Goal: Book appointment/travel/reservation

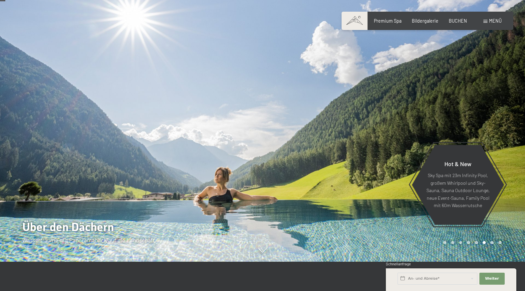
scroll to position [33, 0]
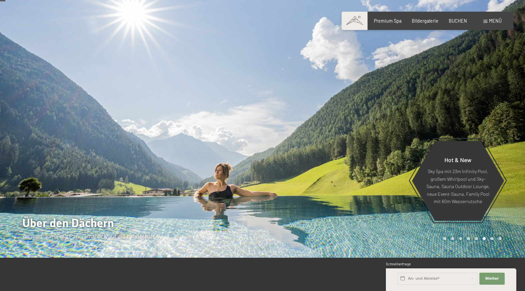
click at [245, 138] on div at bounding box center [131, 112] width 263 height 291
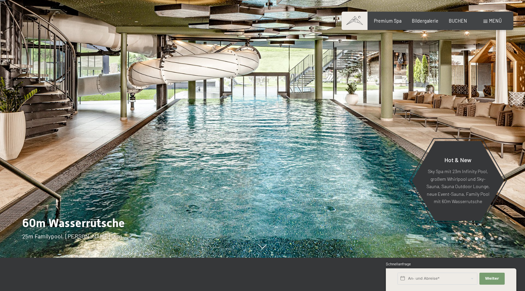
click at [245, 138] on div at bounding box center [131, 112] width 263 height 291
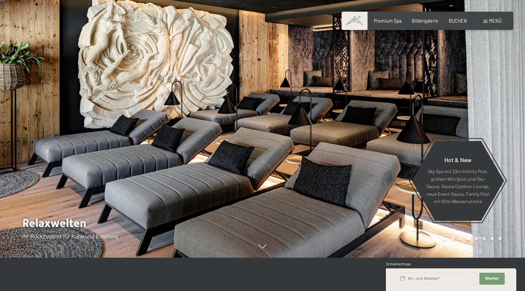
click at [247, 138] on div at bounding box center [131, 112] width 263 height 291
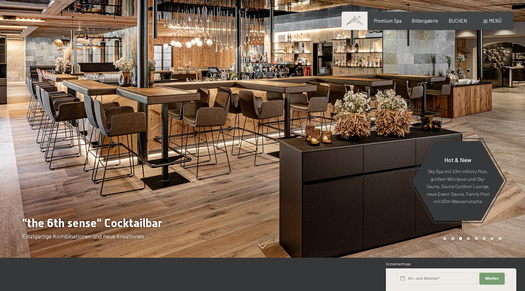
click at [247, 138] on div at bounding box center [131, 112] width 263 height 291
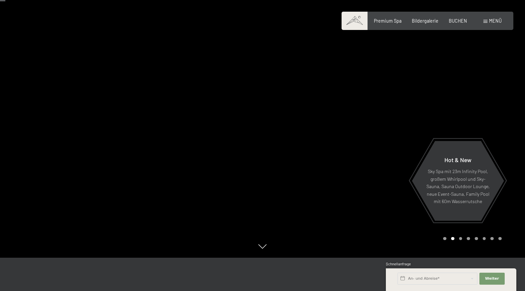
click at [247, 138] on div at bounding box center [131, 112] width 263 height 291
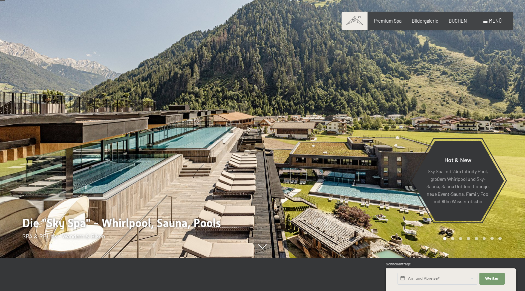
click at [247, 137] on div at bounding box center [131, 112] width 263 height 291
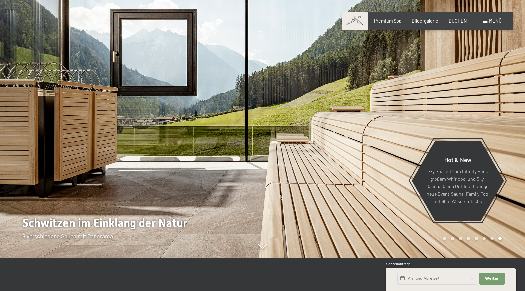
click at [248, 137] on div at bounding box center [131, 112] width 263 height 291
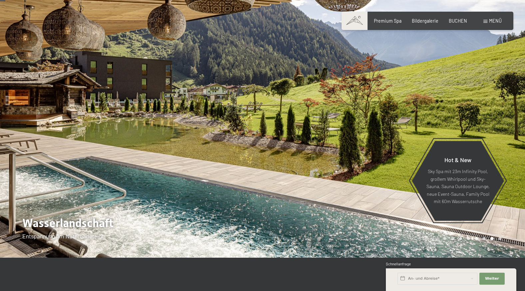
click at [248, 137] on div at bounding box center [131, 112] width 263 height 291
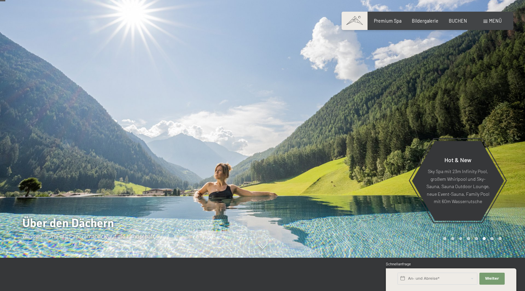
click at [248, 137] on div at bounding box center [131, 112] width 263 height 291
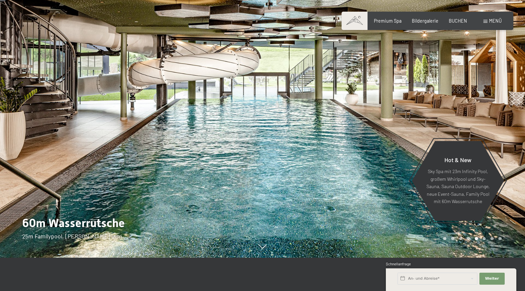
click at [248, 137] on div at bounding box center [131, 112] width 263 height 291
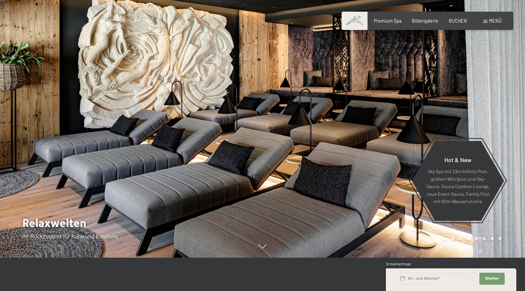
click at [248, 137] on div at bounding box center [131, 112] width 263 height 291
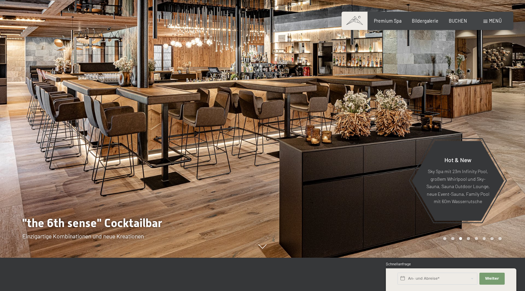
click at [247, 136] on div at bounding box center [131, 112] width 263 height 291
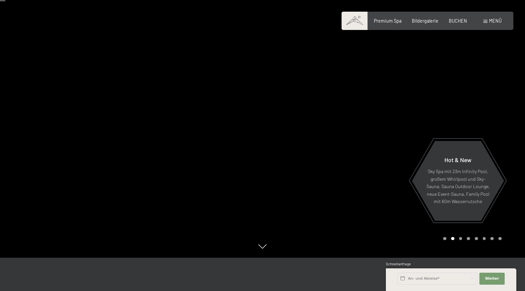
click at [247, 136] on div at bounding box center [131, 112] width 263 height 291
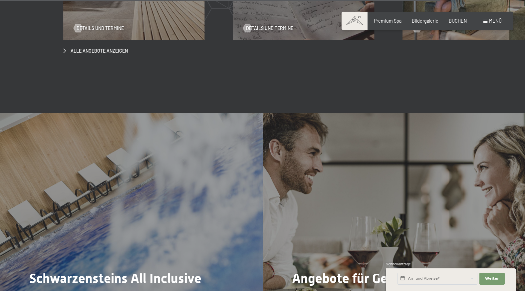
scroll to position [2231, 0]
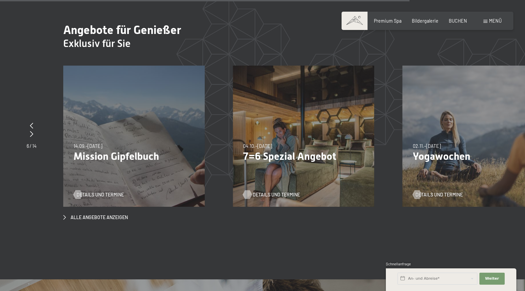
click at [260, 191] on span "Details und Termine" at bounding box center [276, 194] width 47 height 7
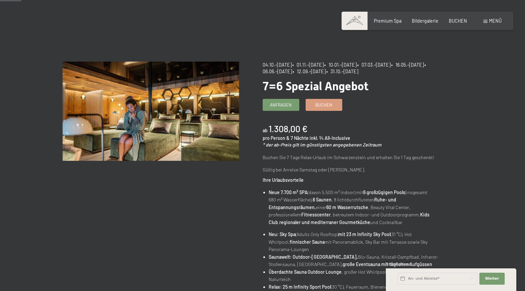
scroll to position [33, 0]
